Goal: Use online tool/utility: Utilize a website feature to perform a specific function

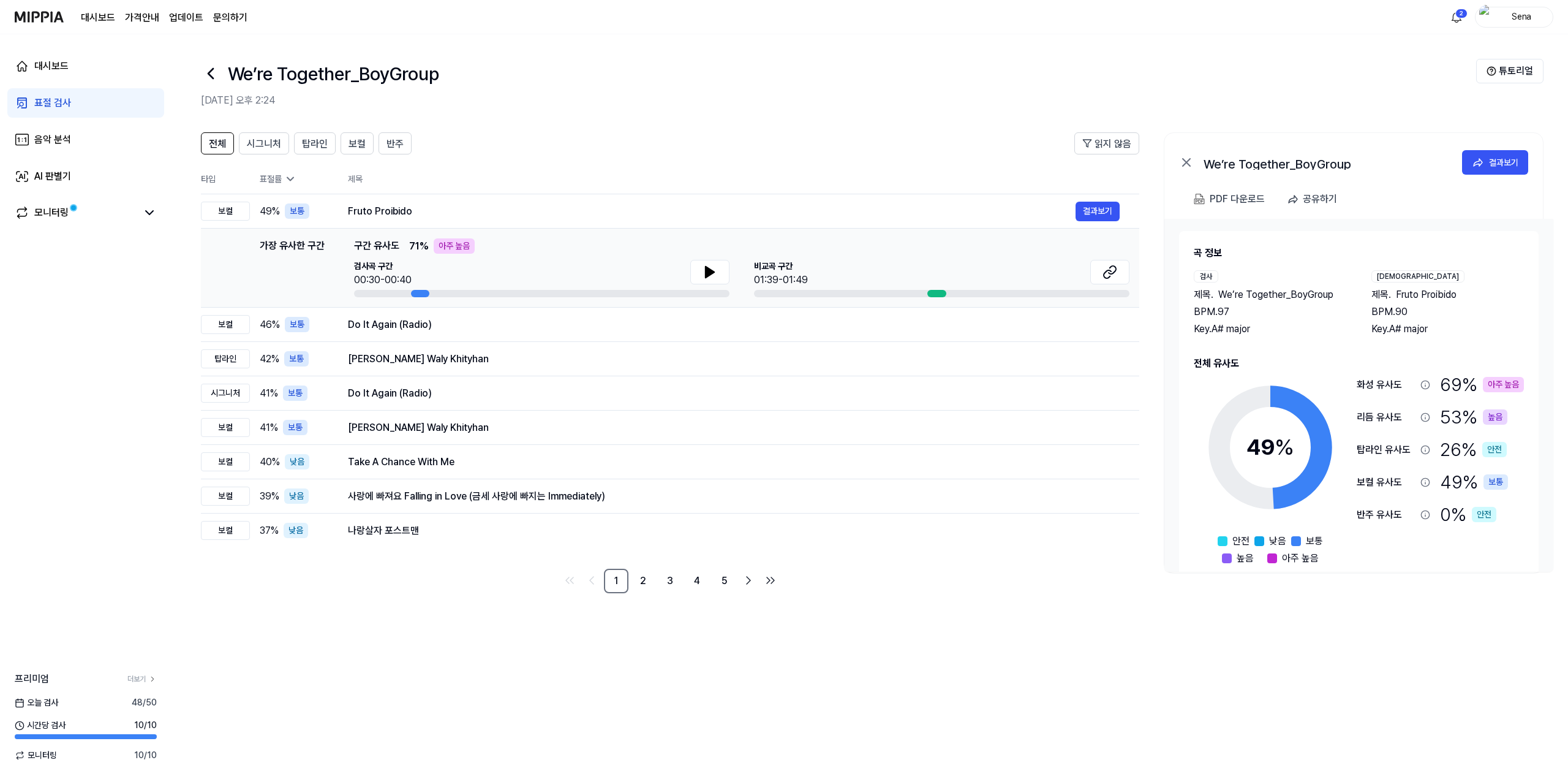
click at [64, 103] on div "표절 검사" at bounding box center [53, 102] width 37 height 15
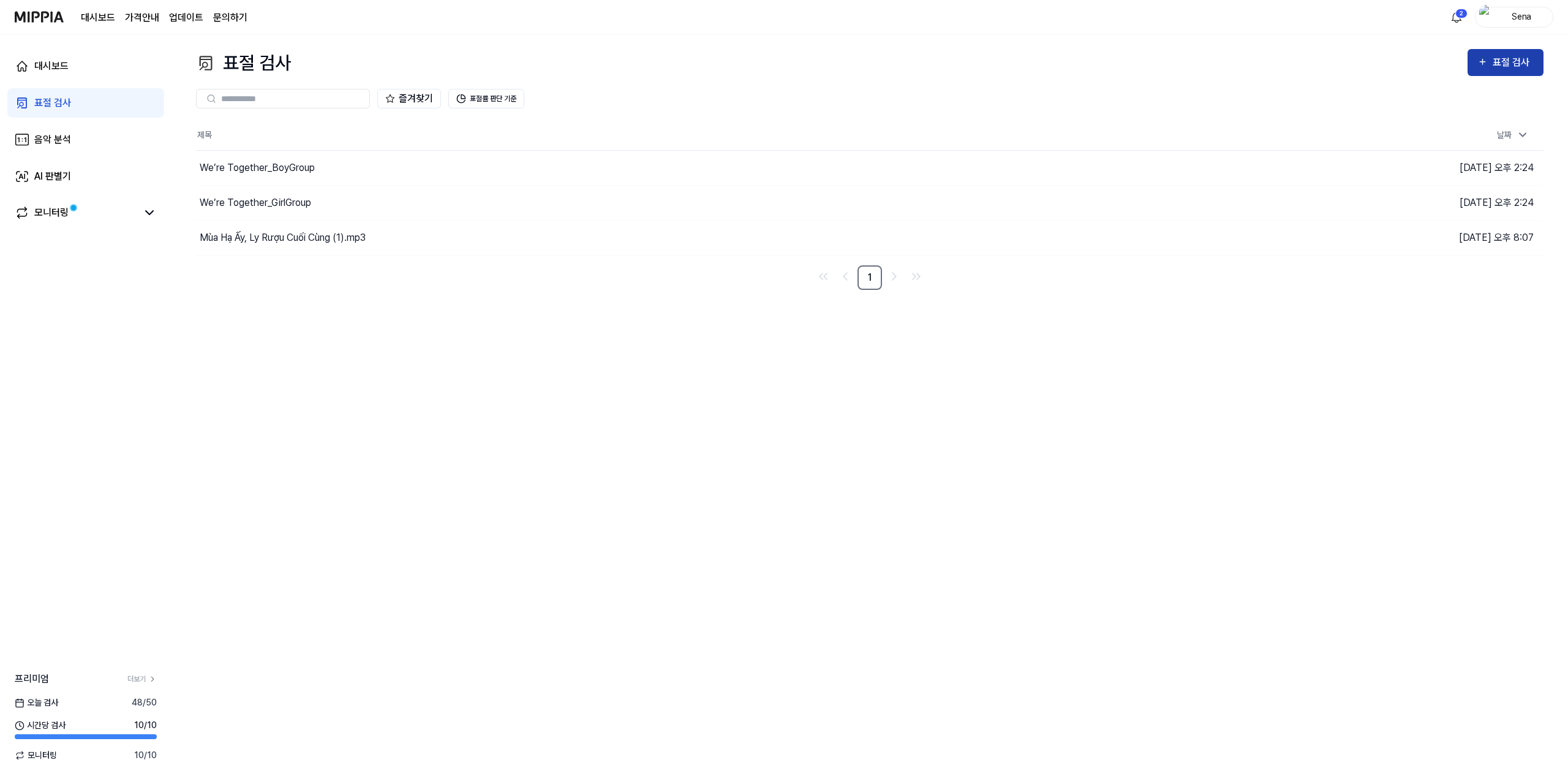
click at [1499, 65] on div "표절 검사" at bounding box center [1513, 63] width 41 height 16
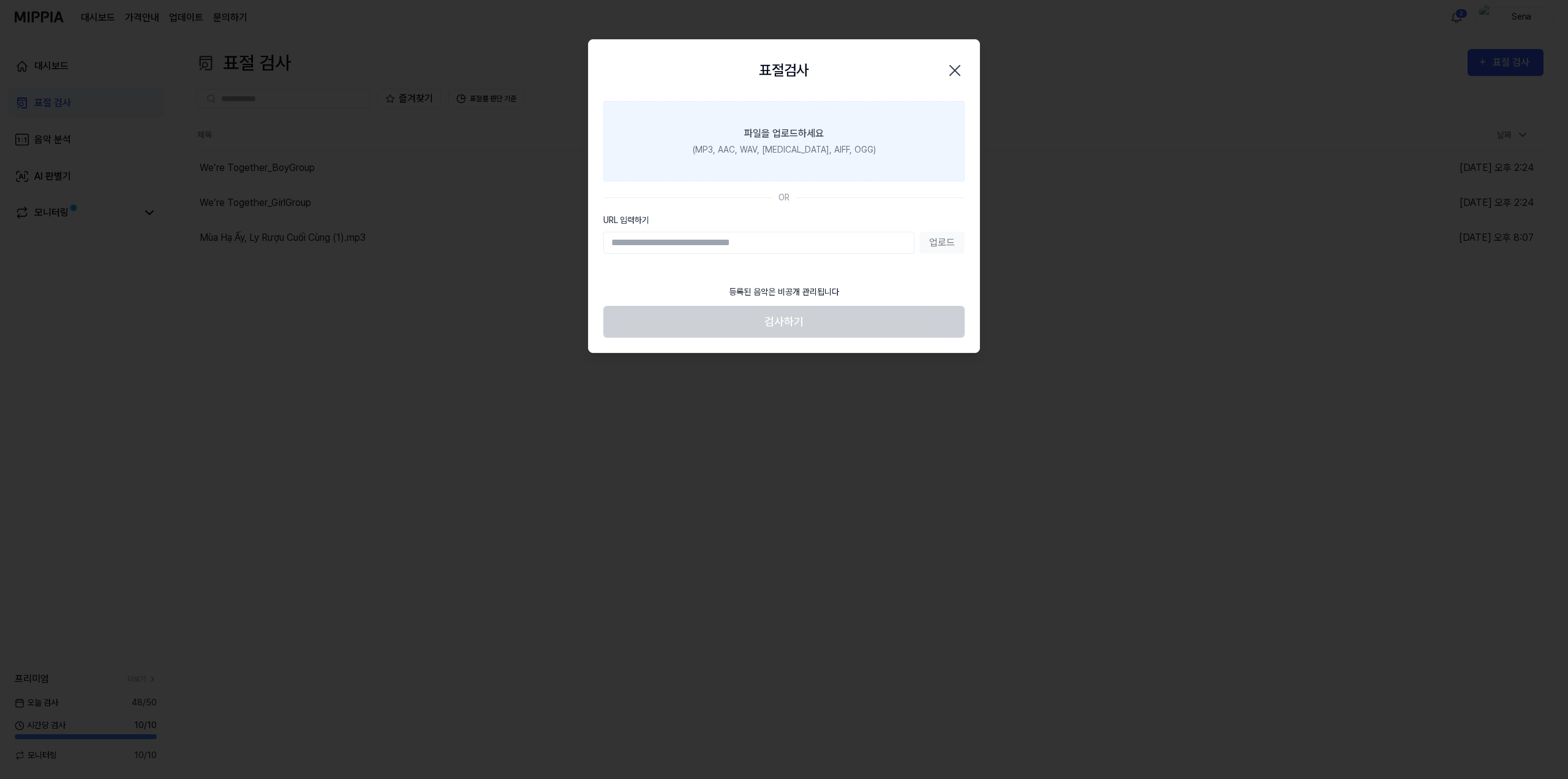
click at [830, 151] on div "(MP3, AAC, WAV, [MEDICAL_DATA], AIFF, OGG)" at bounding box center [784, 150] width 183 height 13
click at [0, 0] on input "파일을 업로드하세요 (MP3, AAC, WAV, [MEDICAL_DATA], AIFF, OGG)" at bounding box center [0, 0] width 0 height 0
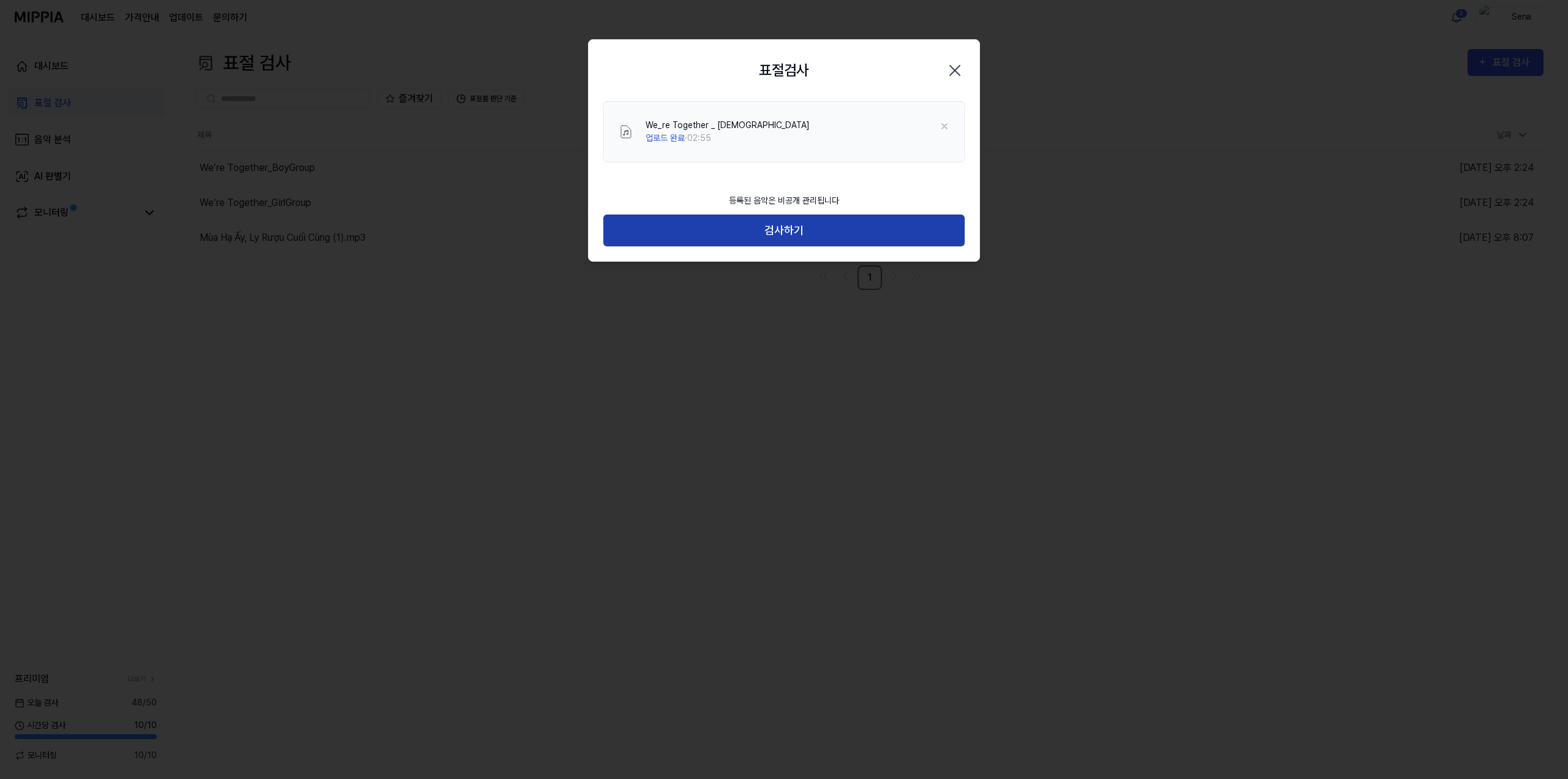
click at [804, 233] on button "검사하기" at bounding box center [784, 231] width 362 height 33
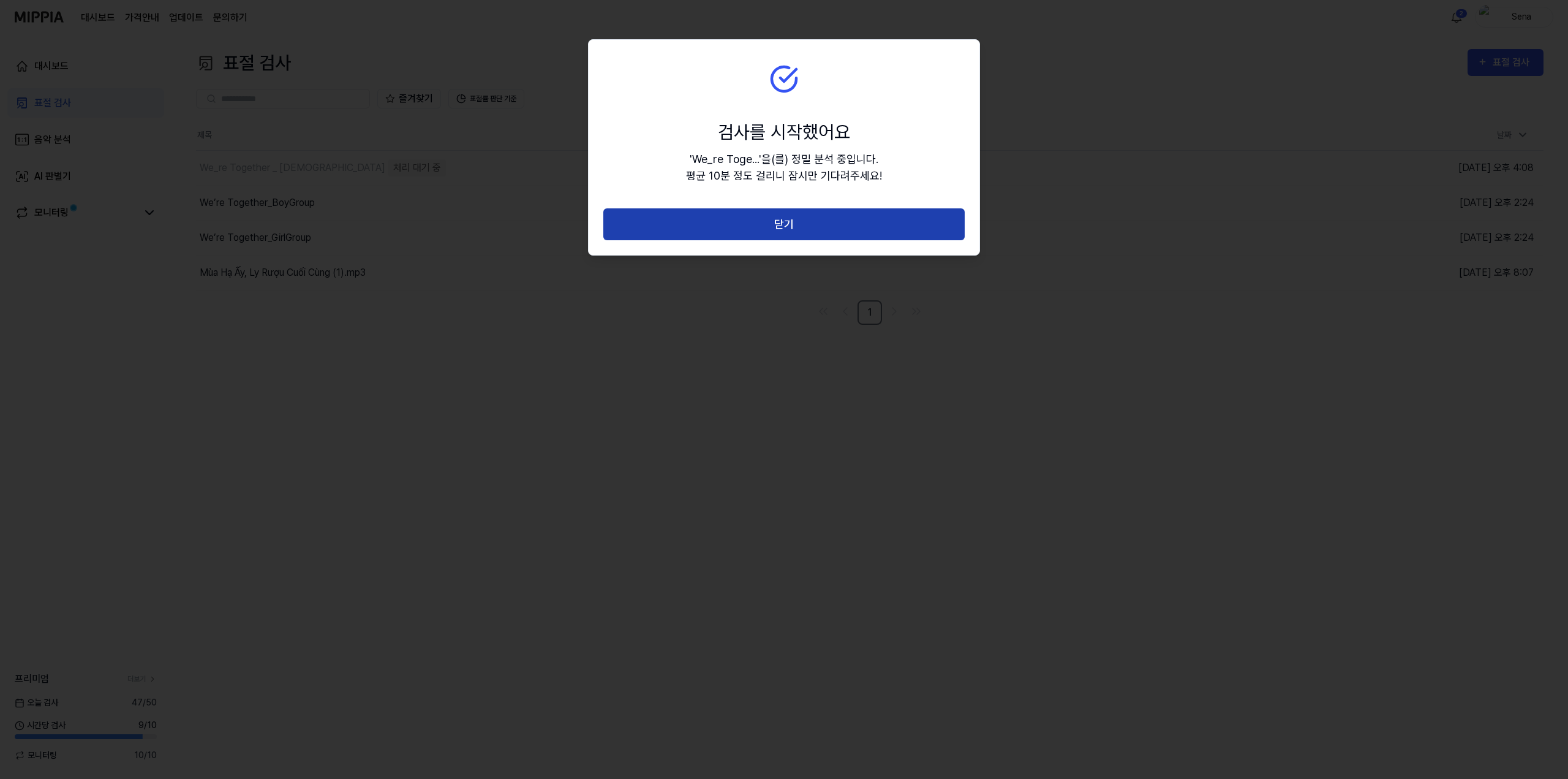
click at [814, 229] on button "닫기" at bounding box center [784, 225] width 362 height 33
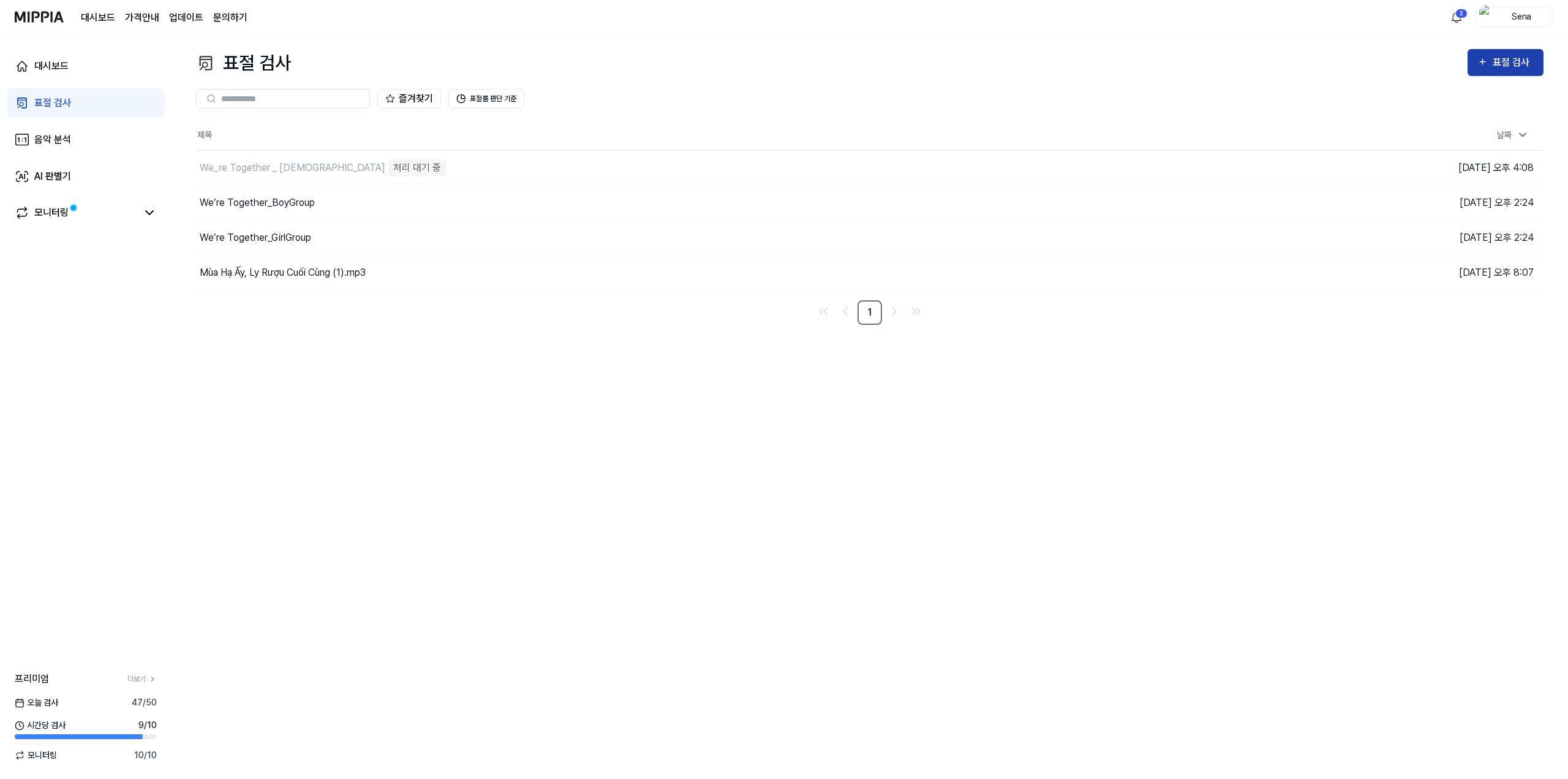
click at [1496, 54] on div "표절 검사" at bounding box center [1513, 63] width 41 height 16
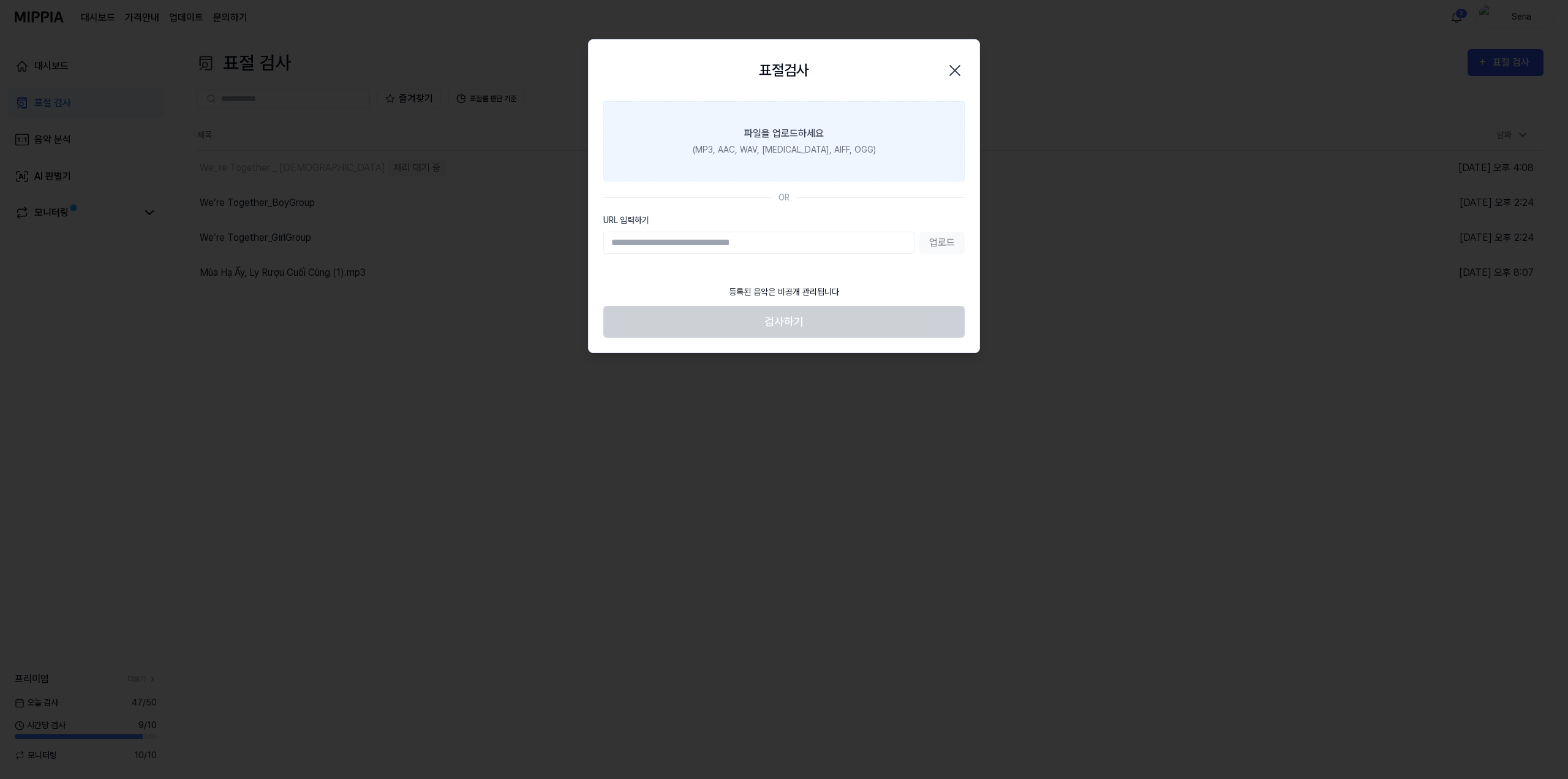
click at [814, 149] on div "(MP3, AAC, WAV, [MEDICAL_DATA], AIFF, OGG)" at bounding box center [784, 150] width 183 height 13
click at [0, 0] on input "파일을 업로드하세요 (MP3, AAC, WAV, [MEDICAL_DATA], AIFF, OGG)" at bounding box center [0, 0] width 0 height 0
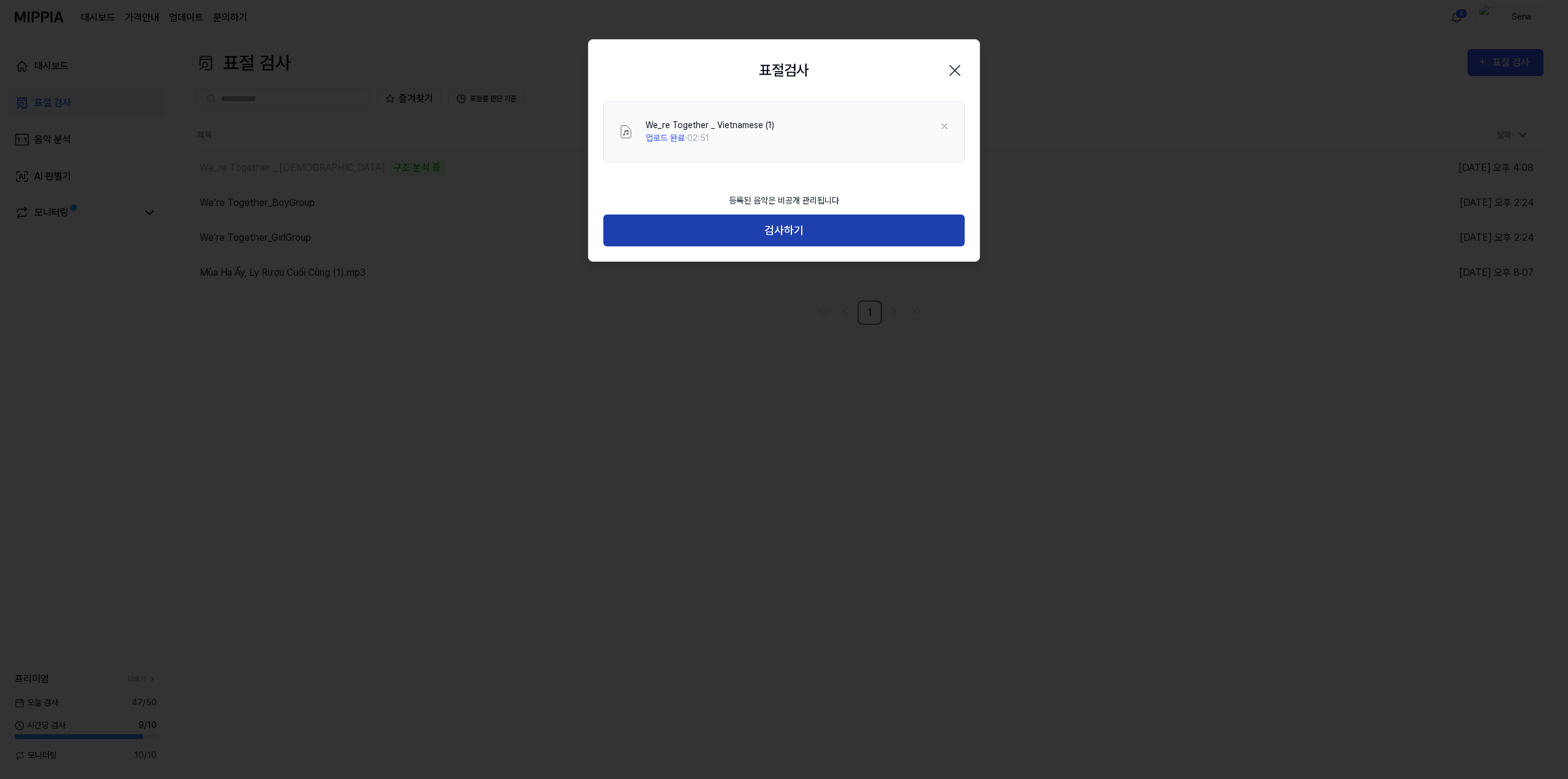
click at [806, 236] on button "검사하기" at bounding box center [784, 231] width 362 height 33
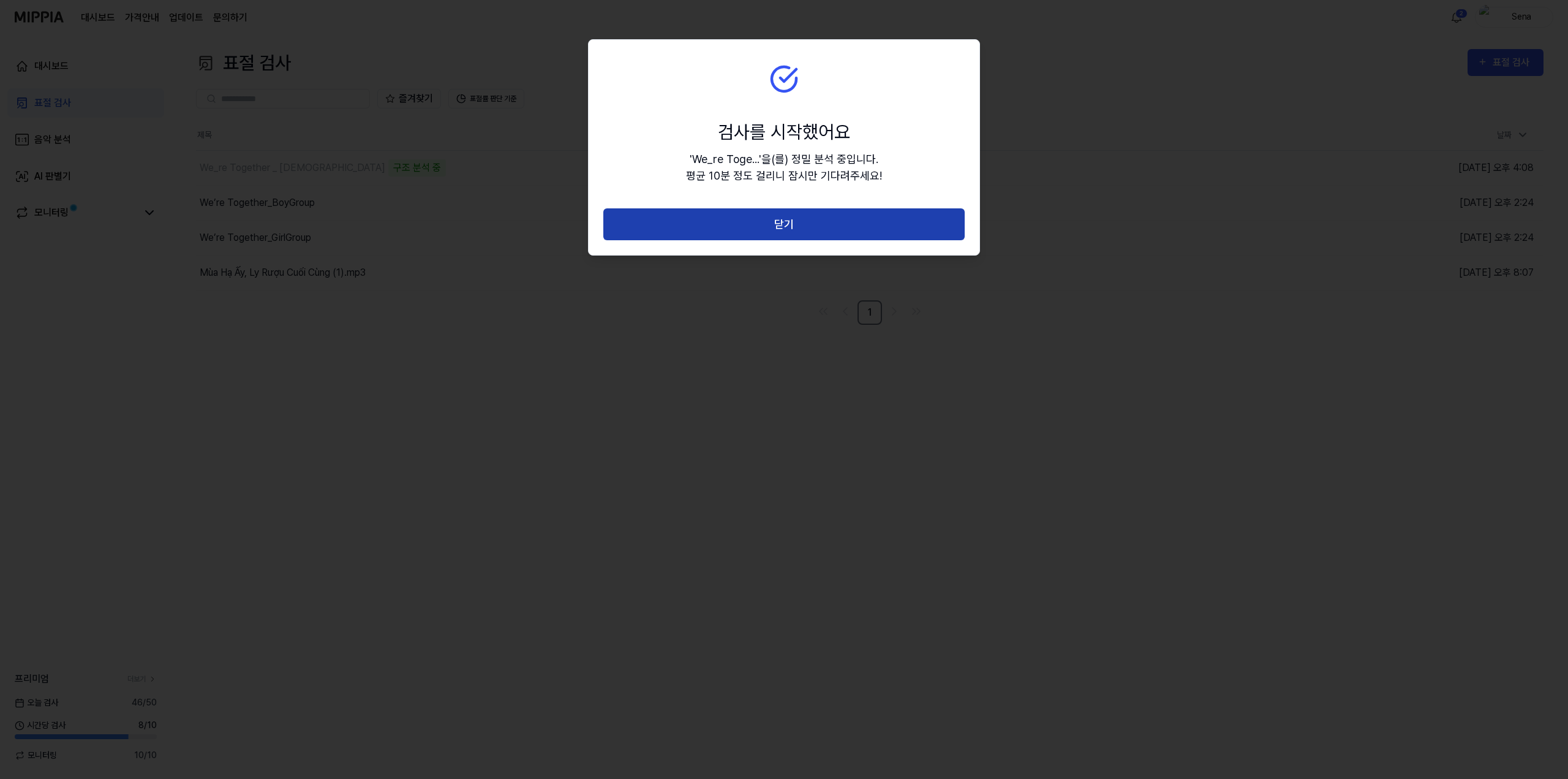
click at [811, 226] on button "닫기" at bounding box center [784, 225] width 362 height 33
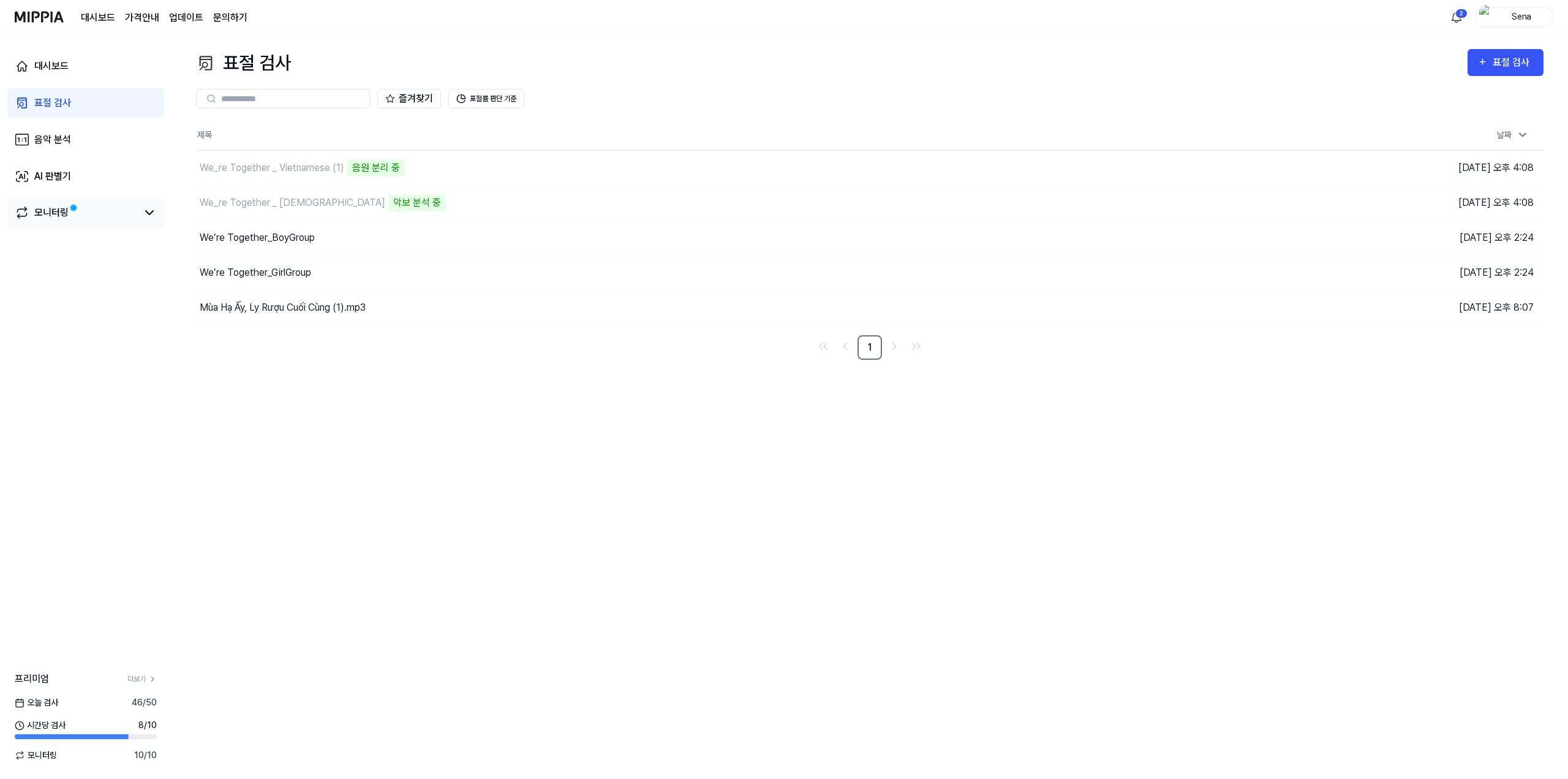
click at [62, 216] on div "모니터링" at bounding box center [52, 212] width 34 height 15
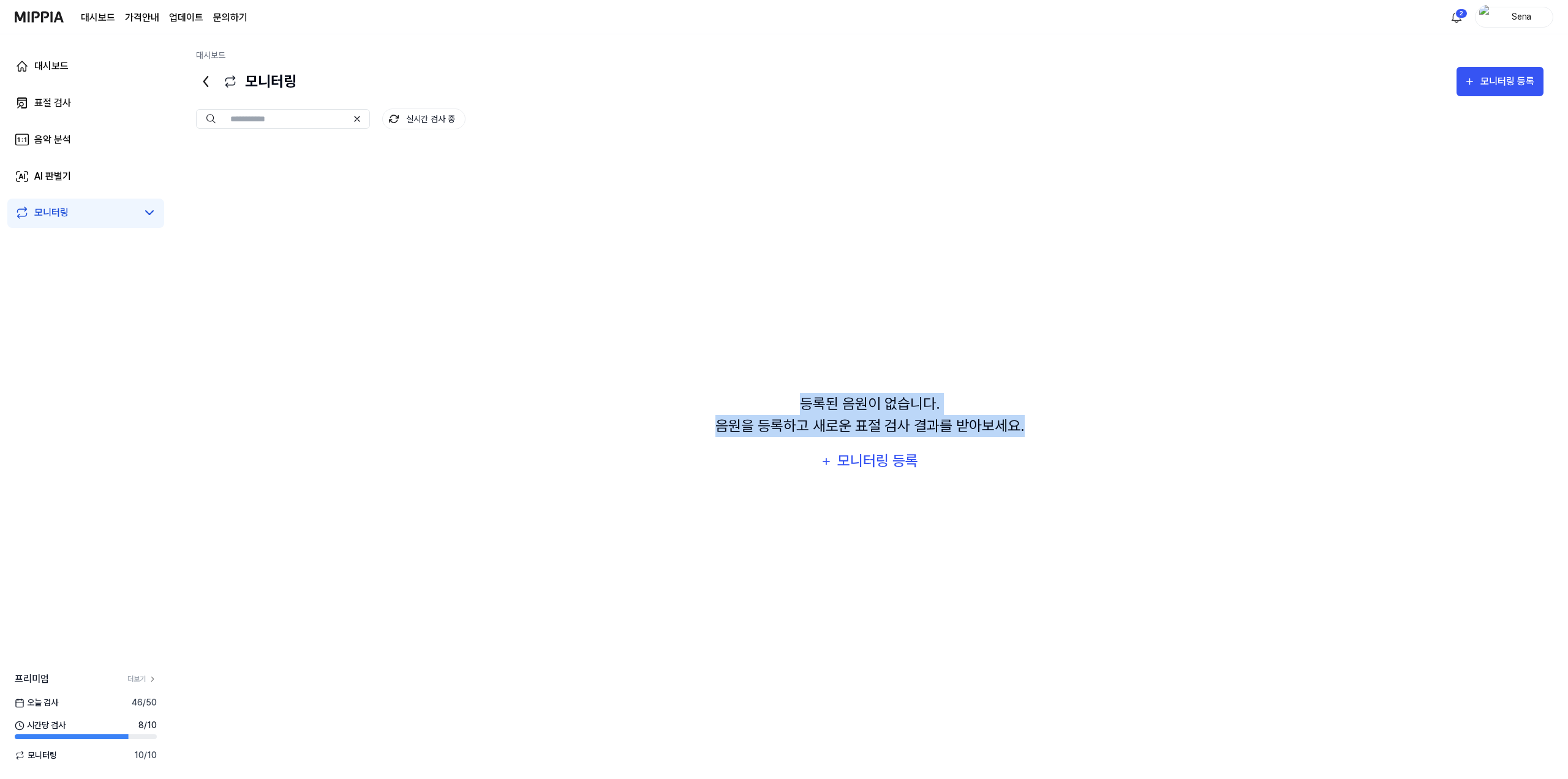
drag, startPoint x: 797, startPoint y: 400, endPoint x: 1091, endPoint y: 419, distance: 294.6
click at [1098, 421] on div "등록된 음원이 없습니다. 음원을 등록하고 새로운 표절 검사 결과를 받아보세요. 모니터링 등록" at bounding box center [869, 433] width 1348 height 578
click at [886, 349] on div "등록된 음원이 없습니다. 음원을 등록하고 새로운 표절 검사 결과를 받아보세요. 모니터링 등록" at bounding box center [869, 433] width 1348 height 578
